Goal: Use online tool/utility: Utilize a website feature to perform a specific function

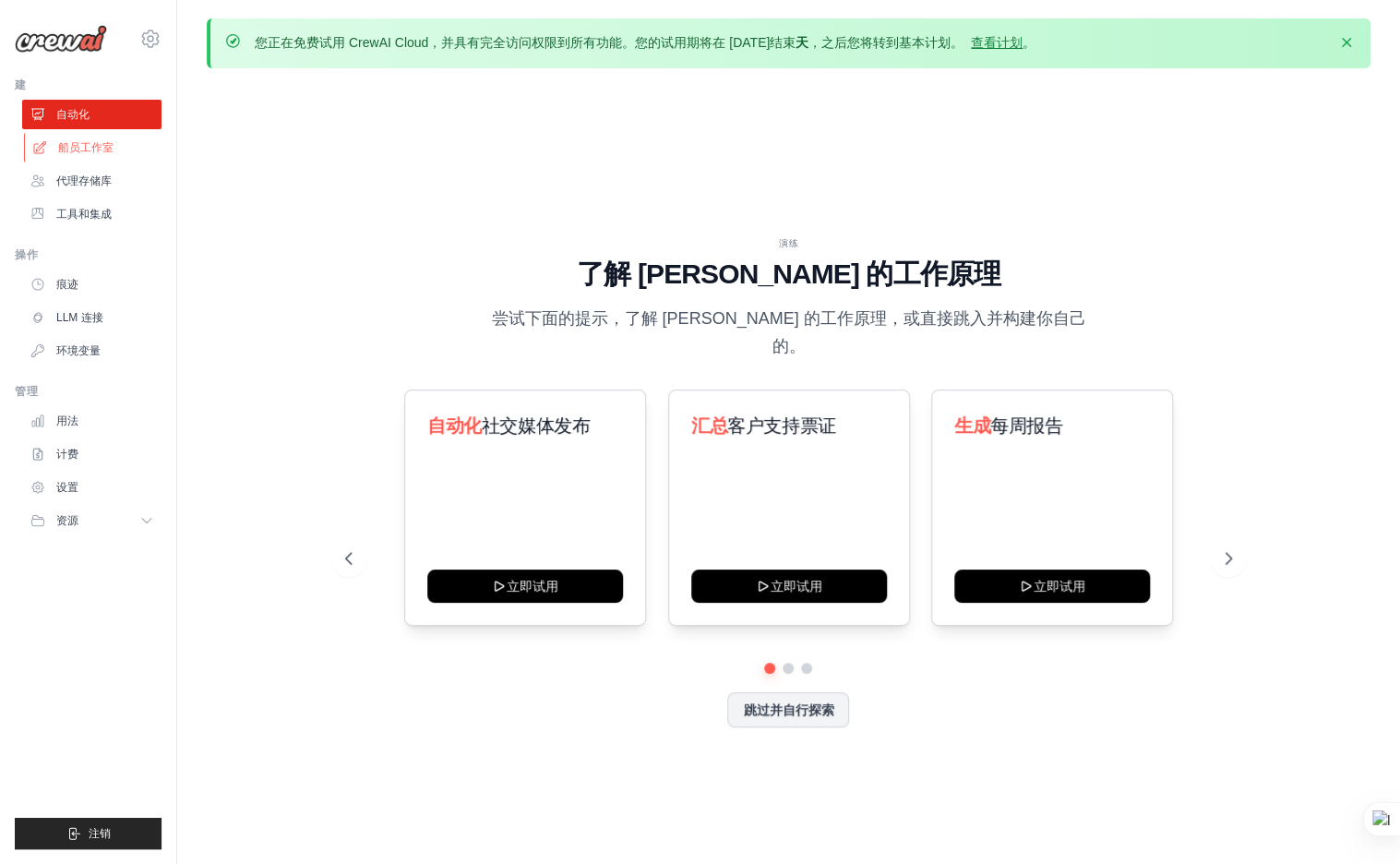
click at [100, 149] on font "船员工作室" at bounding box center [85, 147] width 56 height 15
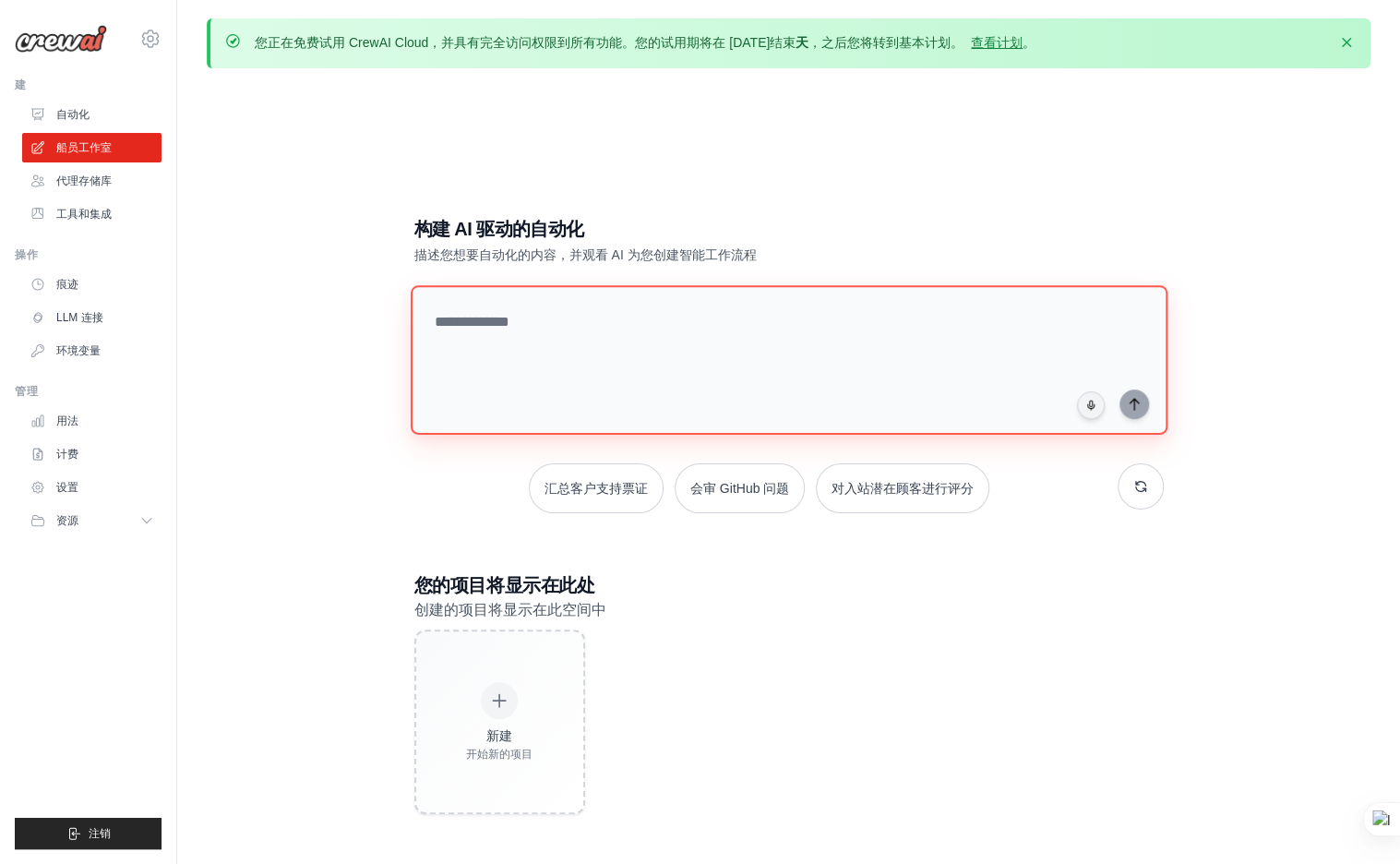
click at [687, 309] on textarea at bounding box center [789, 359] width 757 height 150
paste textarea "********"
type textarea "**********"
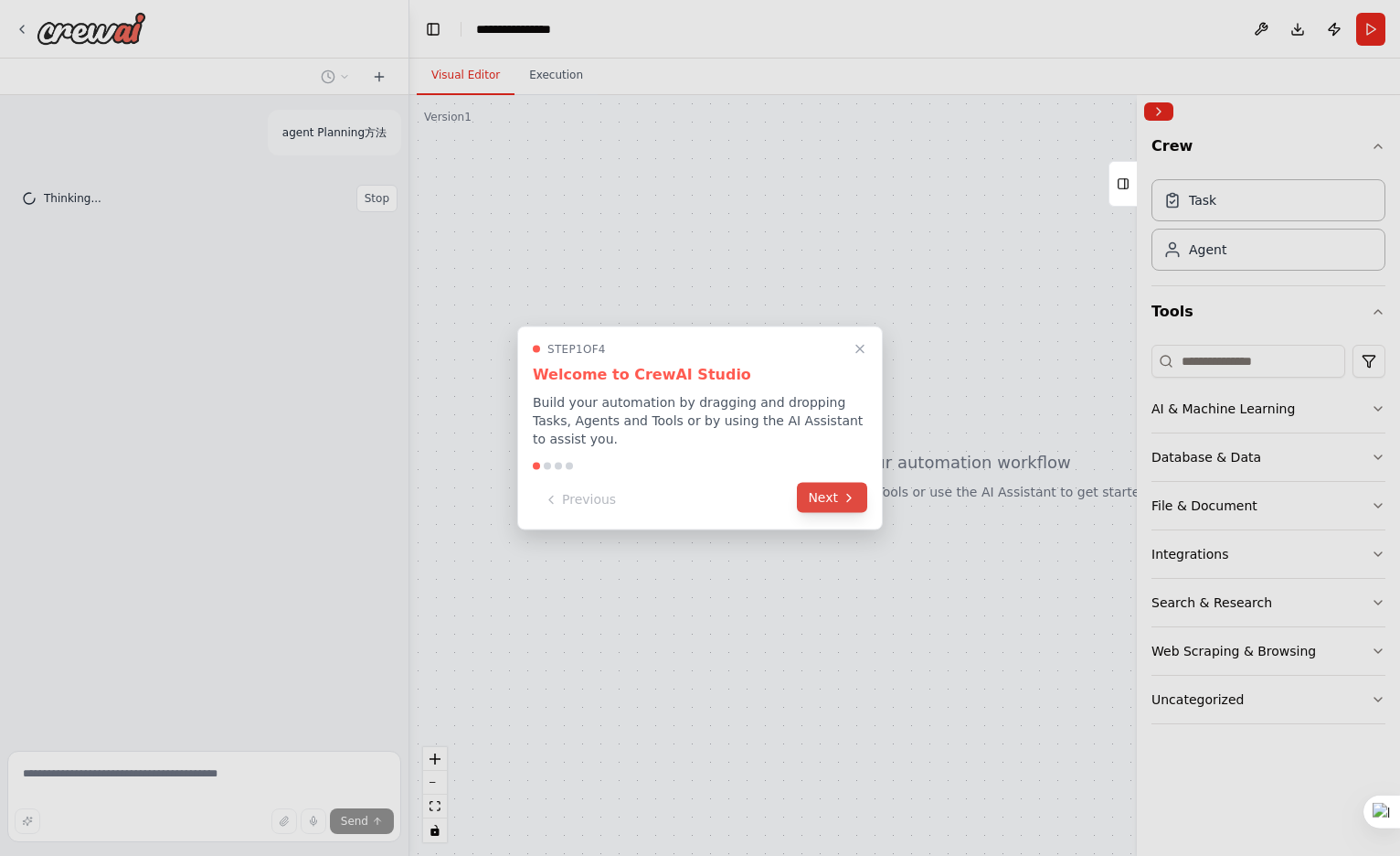
click at [831, 497] on button "Next" at bounding box center [832, 497] width 71 height 30
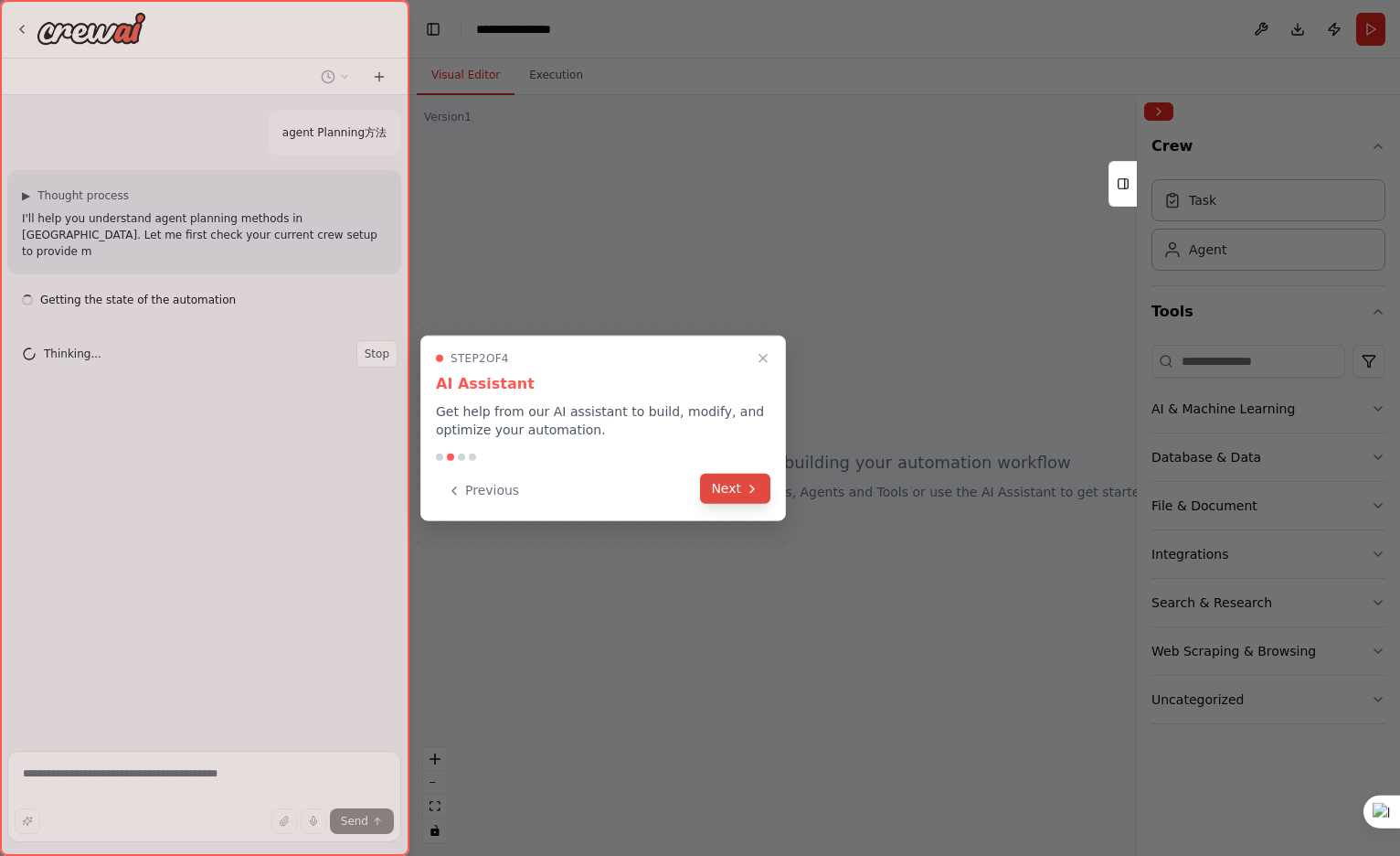
click at [739, 490] on button "Next" at bounding box center [735, 489] width 71 height 30
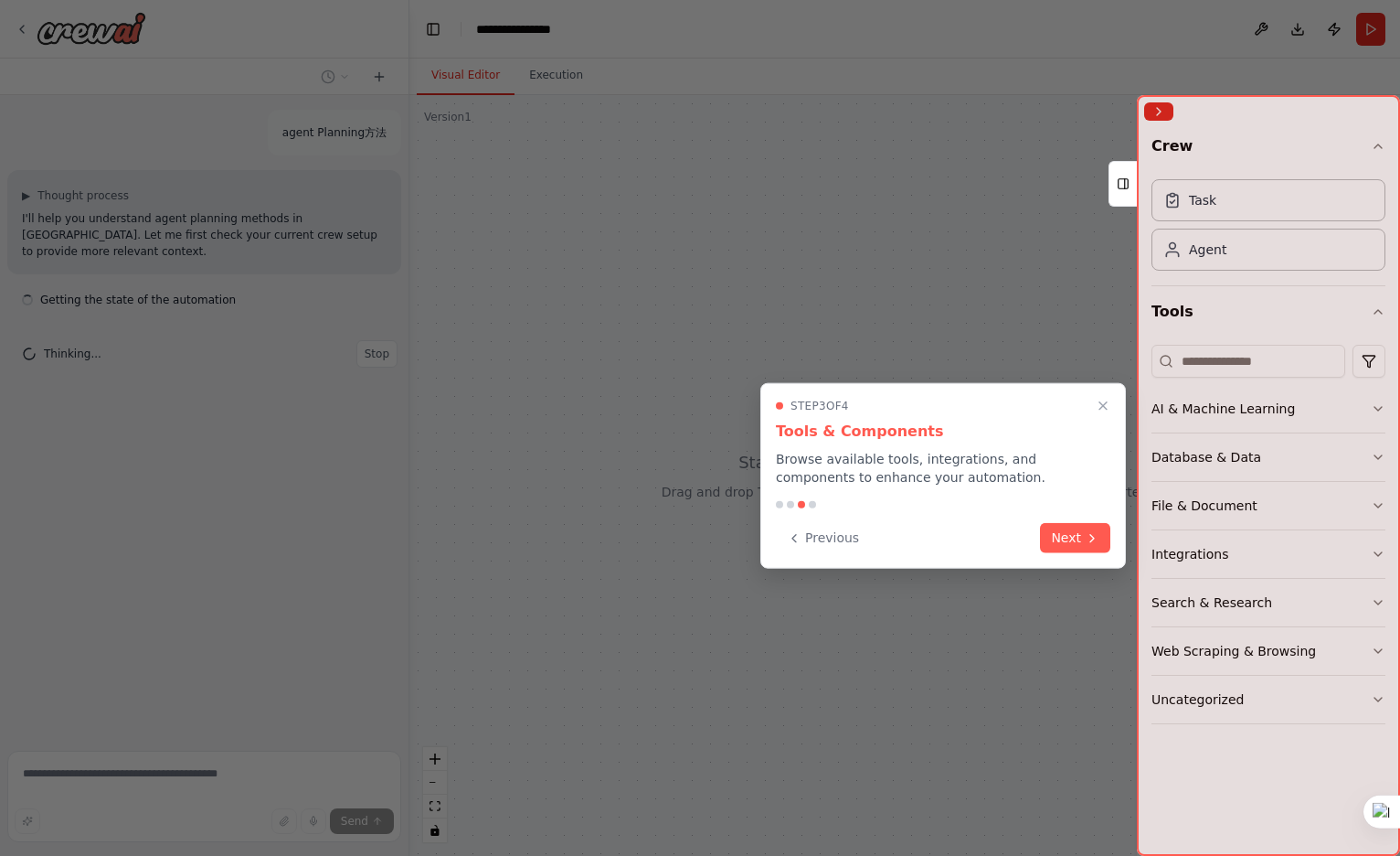
click at [739, 490] on div at bounding box center [700, 428] width 1400 height 856
click at [1052, 534] on button "Next" at bounding box center [1075, 536] width 71 height 30
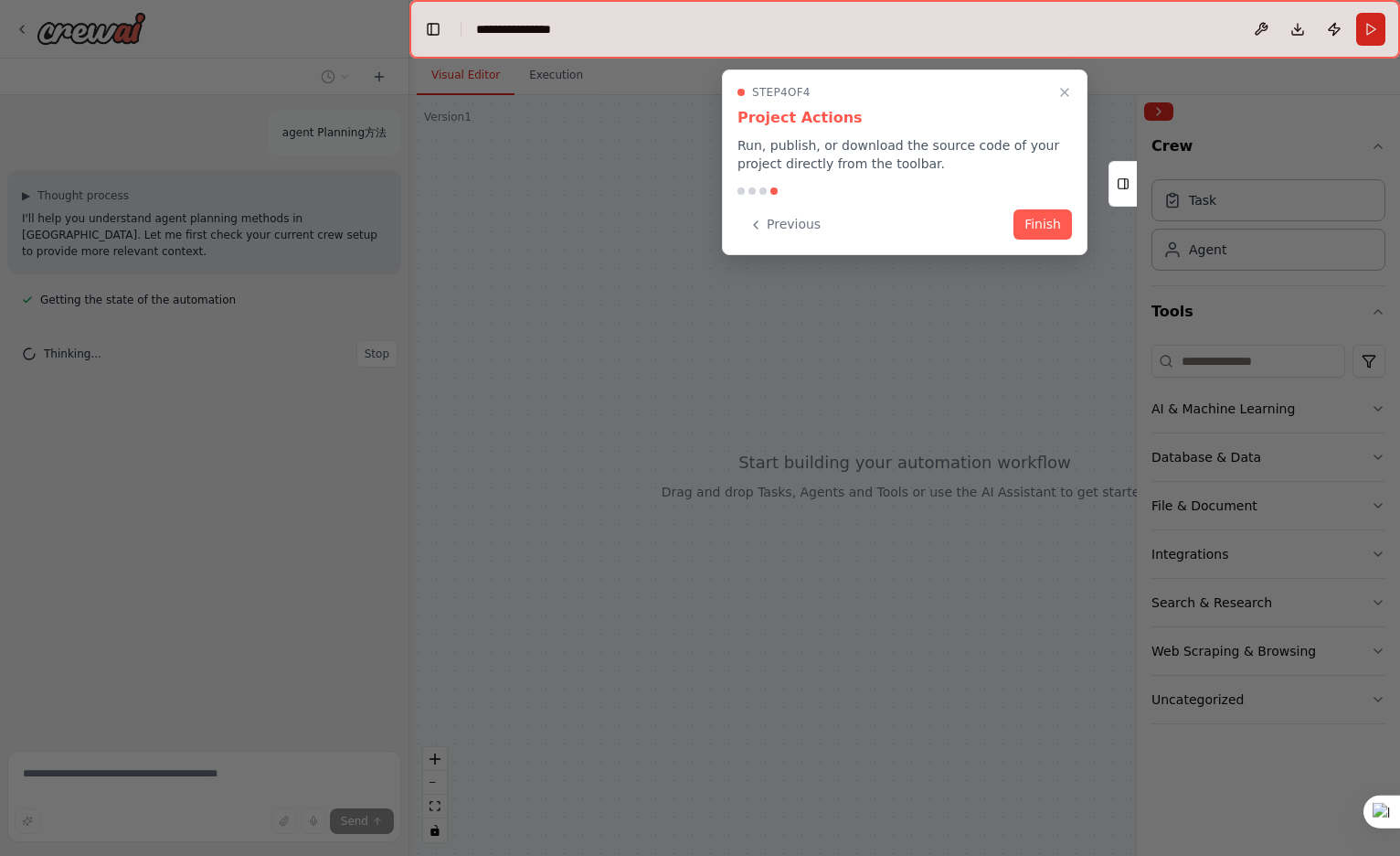
click at [1060, 218] on button "Finish" at bounding box center [1042, 224] width 58 height 30
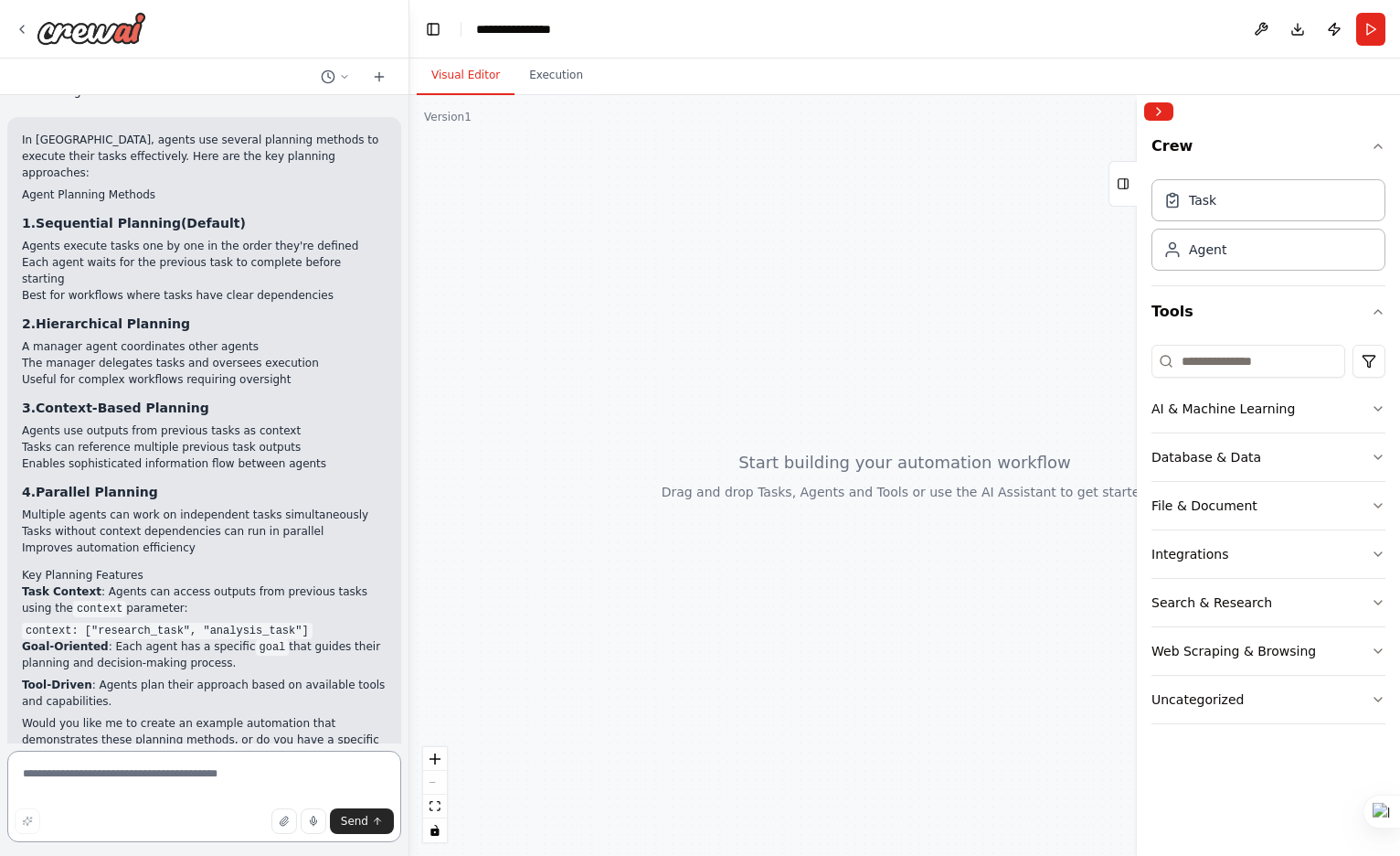
scroll to position [225, 0]
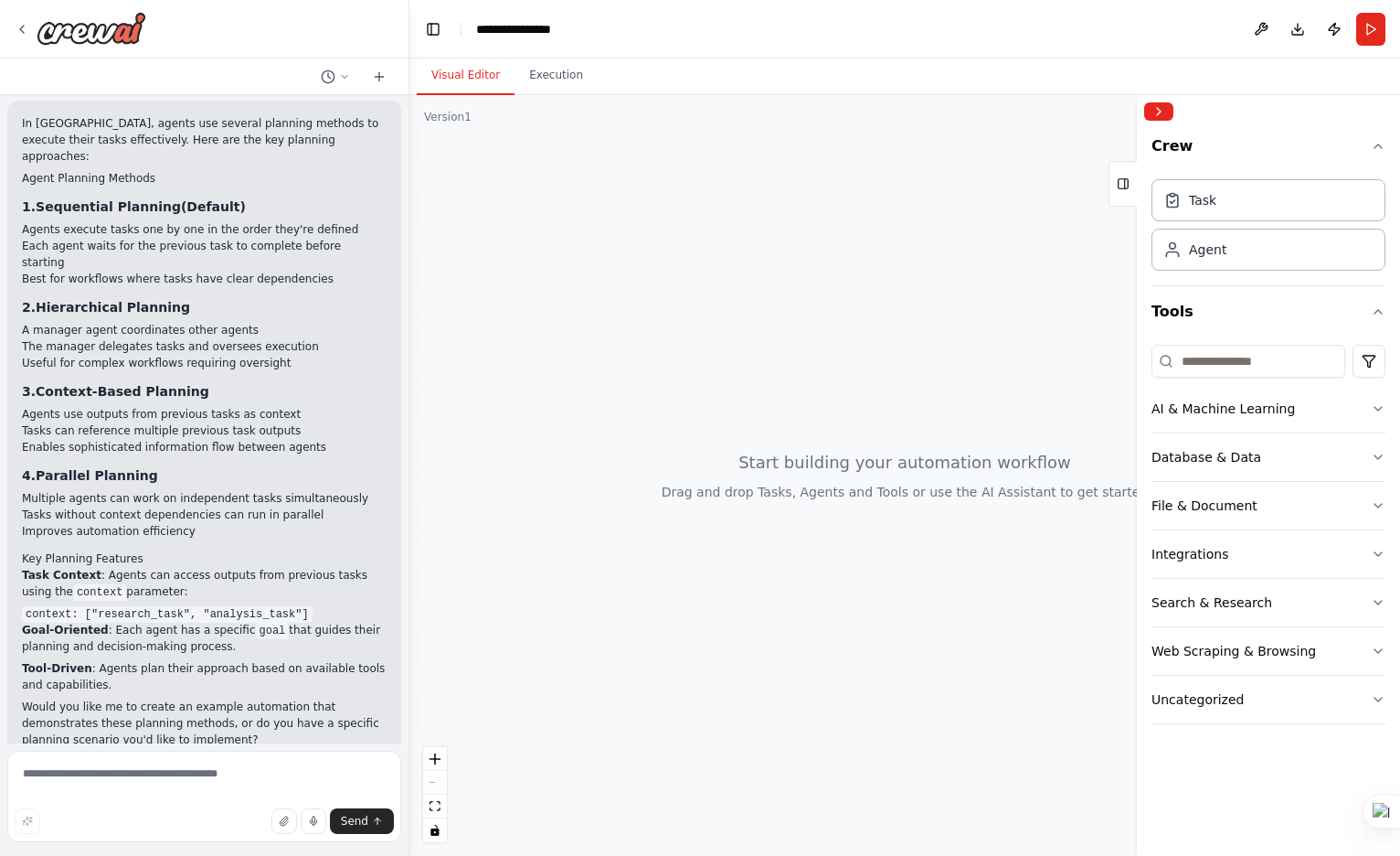
drag, startPoint x: 170, startPoint y: 211, endPoint x: 119, endPoint y: 504, distance: 297.4
click at [119, 523] on li "Improves automation efficiency" at bounding box center [204, 531] width 364 height 16
click at [202, 621] on p "Goal-Oriented : Each agent has a specific goal that guides their planning and d…" at bounding box center [204, 638] width 364 height 33
click at [1253, 208] on div "Task" at bounding box center [1268, 199] width 233 height 42
click at [1199, 250] on div "Agent" at bounding box center [1207, 248] width 38 height 18
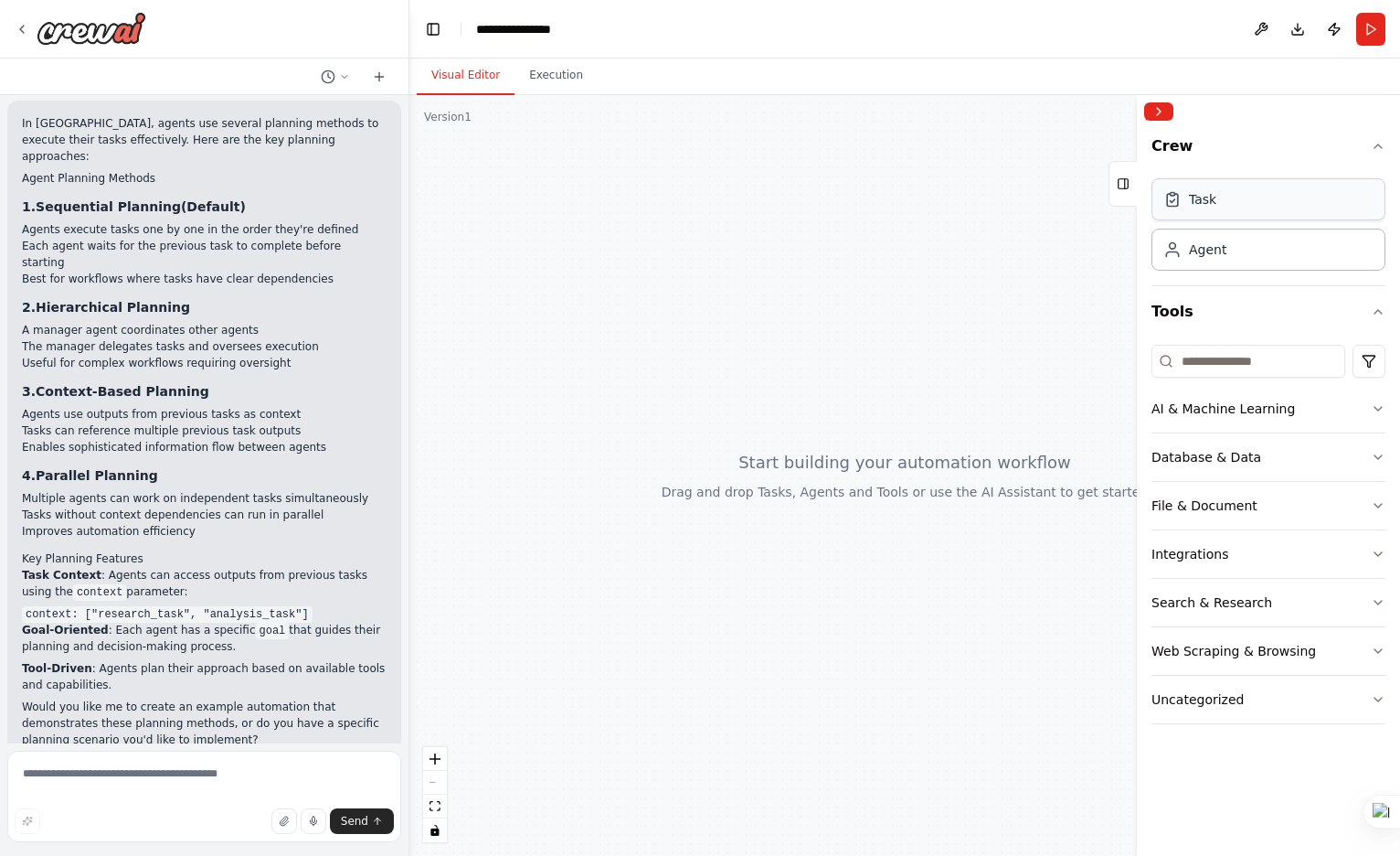
click at [1213, 213] on div "Task" at bounding box center [1268, 199] width 233 height 42
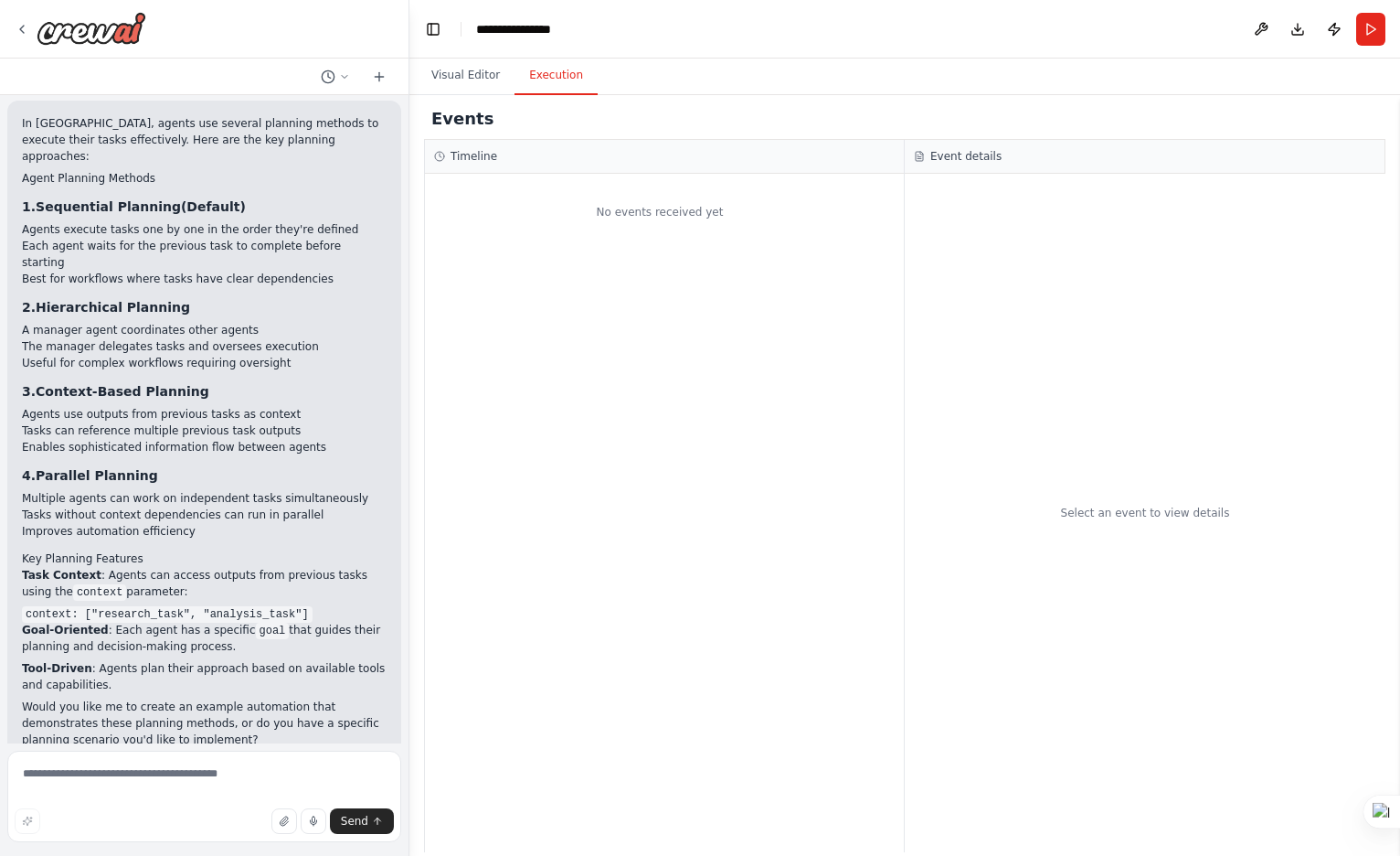
click at [552, 78] on button "Execution" at bounding box center [556, 76] width 83 height 39
click at [467, 71] on button "Visual Editor" at bounding box center [465, 76] width 98 height 39
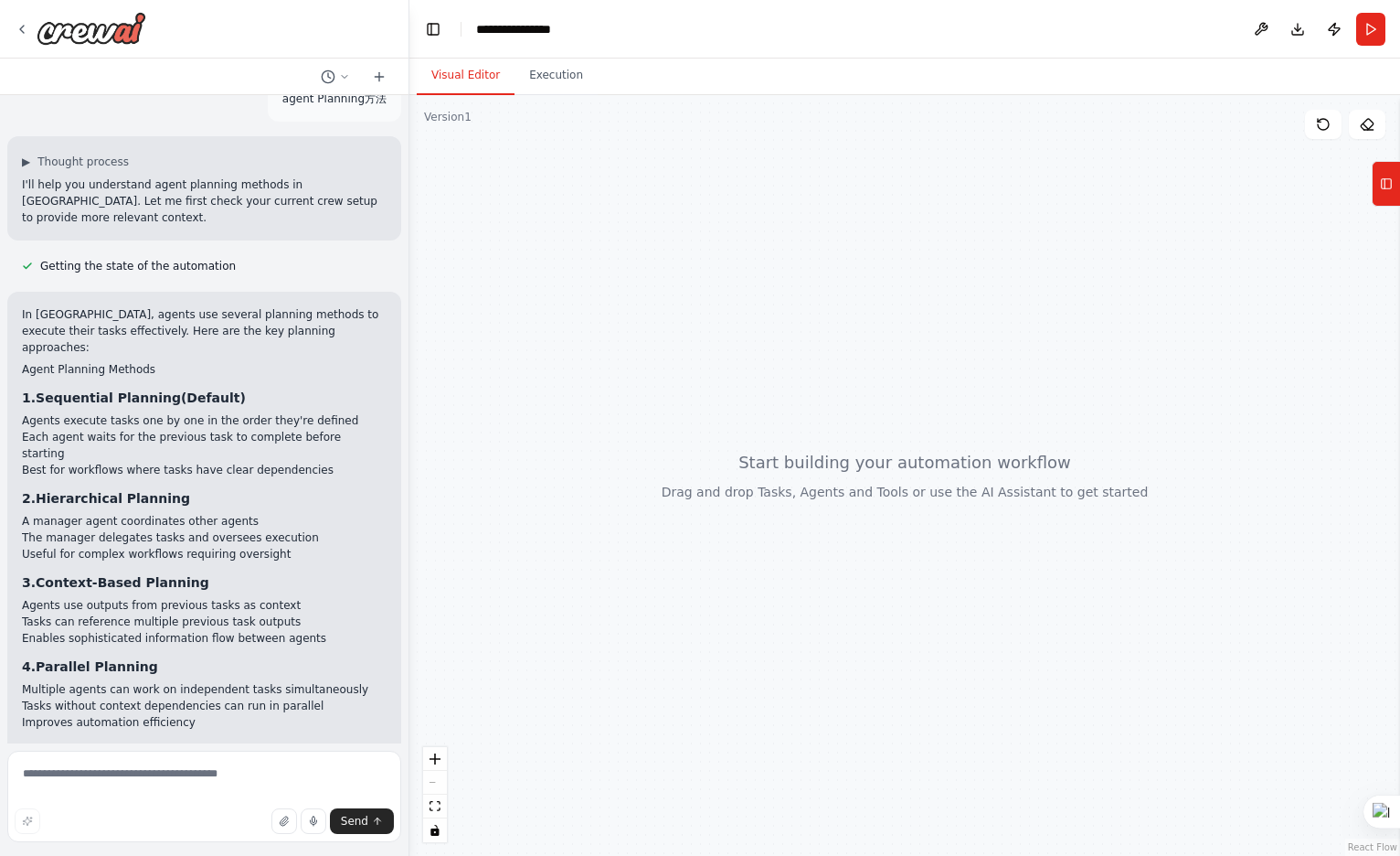
scroll to position [0, 0]
